Goal: Information Seeking & Learning: Learn about a topic

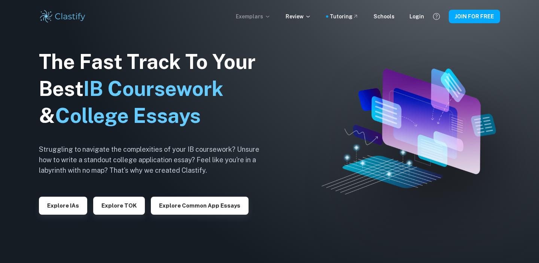
click at [269, 15] on p "Exemplars" at bounding box center [253, 16] width 35 height 8
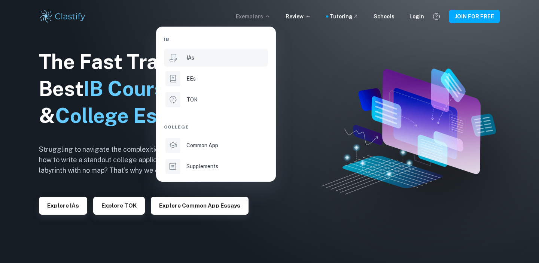
click at [240, 59] on div "IAs" at bounding box center [226, 58] width 80 height 8
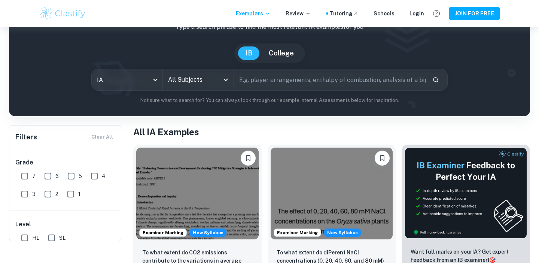
scroll to position [22, 0]
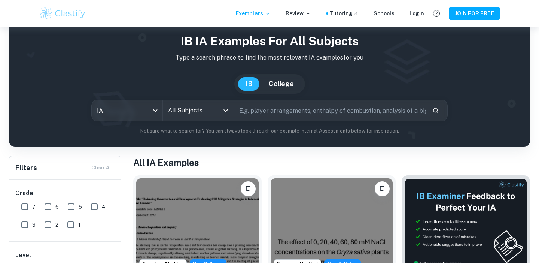
click at [219, 110] on div "All Subjects" at bounding box center [198, 110] width 71 height 21
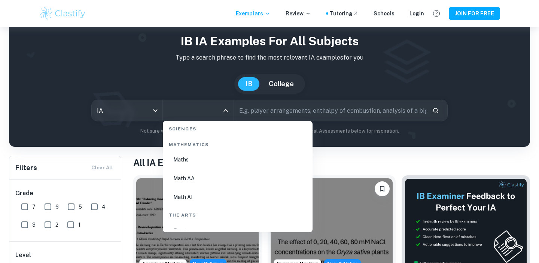
scroll to position [1289, 0]
click at [210, 186] on li "Math AI" at bounding box center [238, 188] width 144 height 17
type input "Math AI"
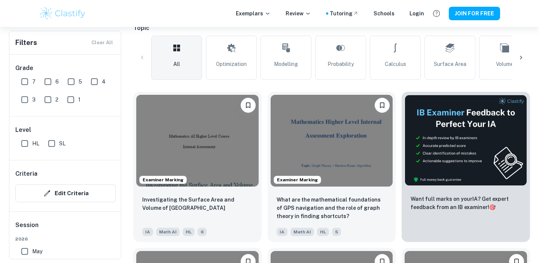
scroll to position [183, 0]
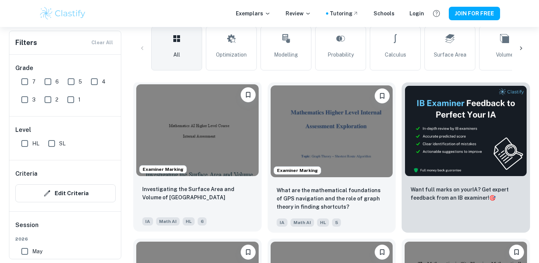
click at [236, 164] on img at bounding box center [197, 130] width 122 height 92
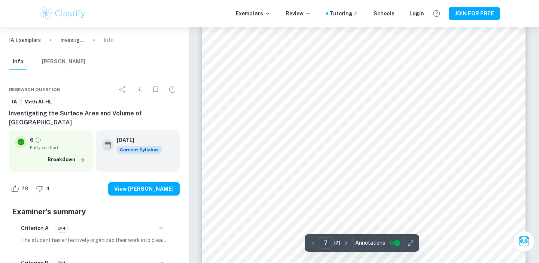
scroll to position [2739, 0]
type input "19"
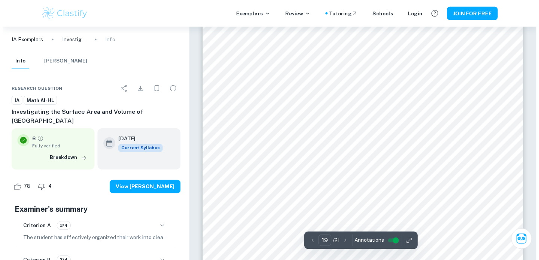
scroll to position [7822, 0]
